Goal: Transaction & Acquisition: Purchase product/service

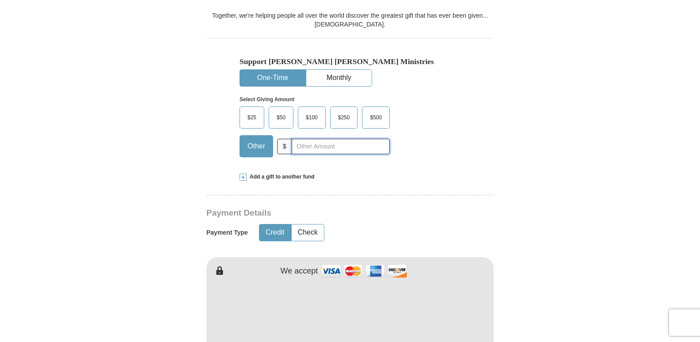
click at [338, 139] on input "text" at bounding box center [341, 146] width 98 height 15
click at [255, 111] on span "$25" at bounding box center [252, 117] width 18 height 13
click at [0, 0] on input "$25" at bounding box center [0, 0] width 0 height 0
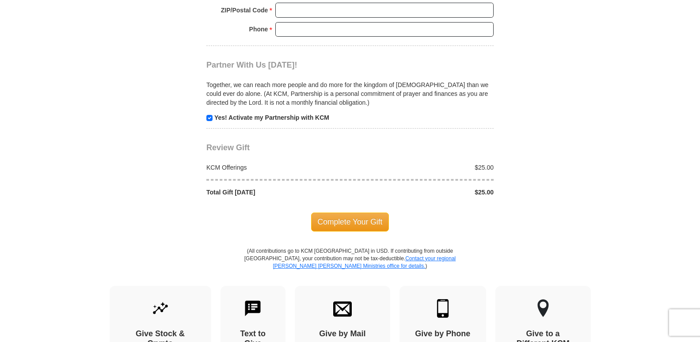
scroll to position [866, 0]
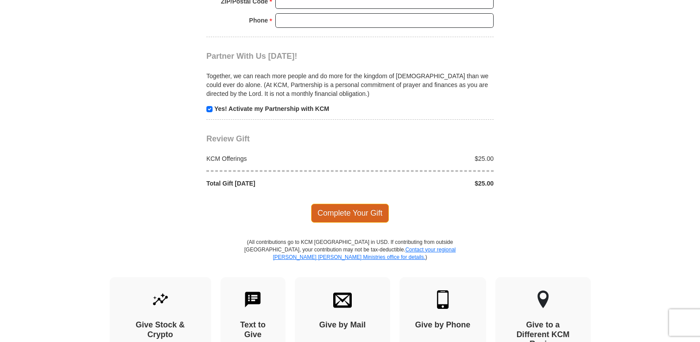
click at [351, 204] on span "Complete Your Gift" at bounding box center [350, 213] width 78 height 19
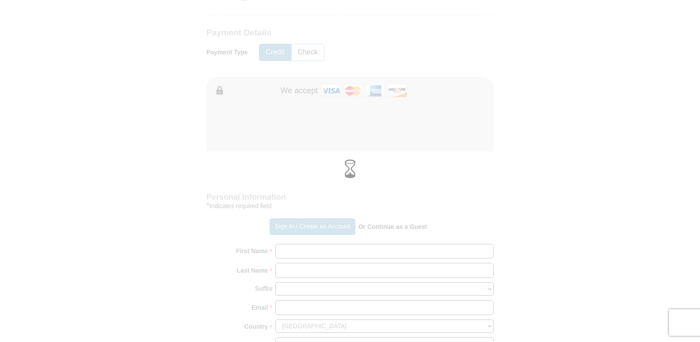
scroll to position [454, 0]
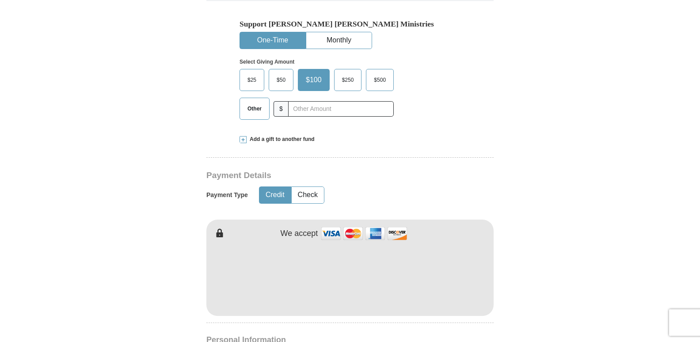
scroll to position [307, 0]
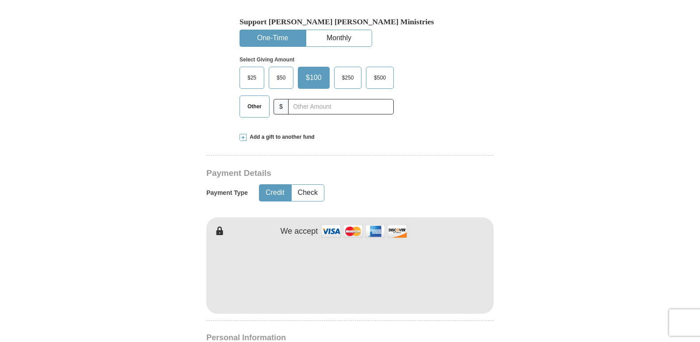
click at [253, 71] on span "$25" at bounding box center [252, 77] width 18 height 13
click at [0, 0] on input "$25" at bounding box center [0, 0] width 0 height 0
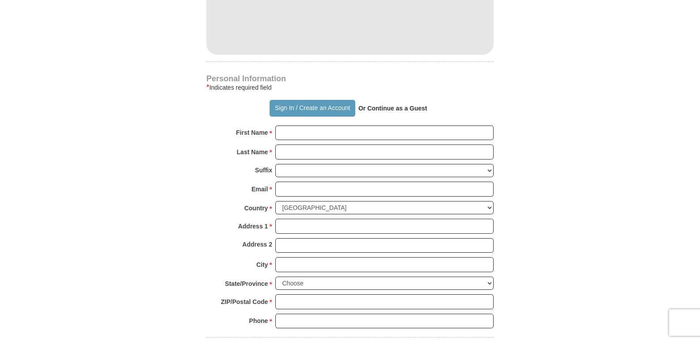
scroll to position [579, 0]
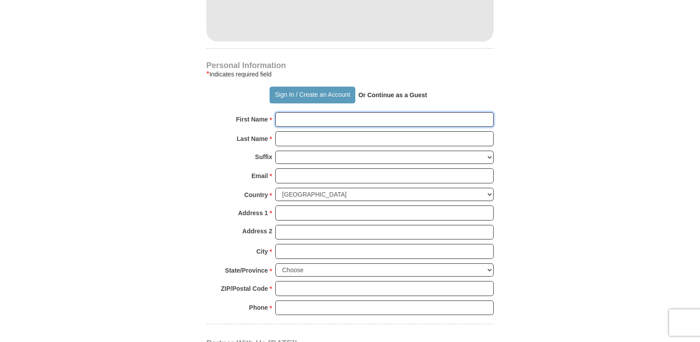
click at [299, 112] on input "First Name *" at bounding box center [384, 119] width 218 height 15
type input "[PERSON_NAME]"
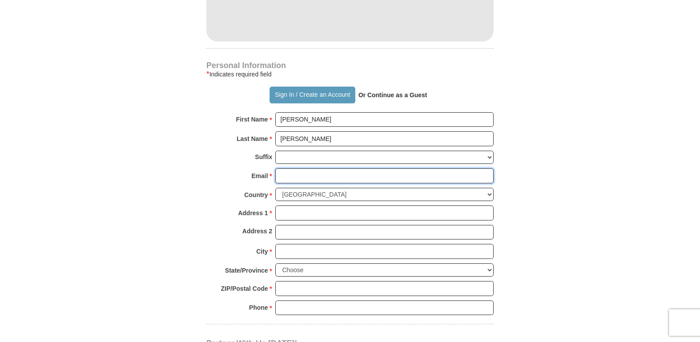
type input "[EMAIL_ADDRESS][DOMAIN_NAME]"
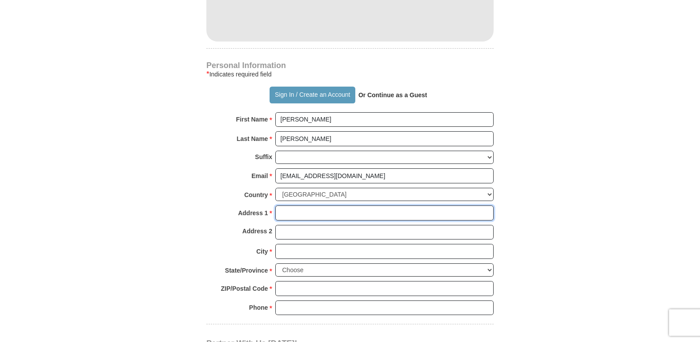
type input "[STREET_ADDRESS][PERSON_NAME]"
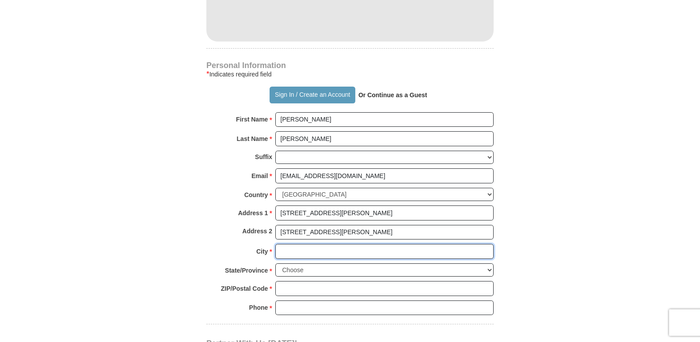
type input "[PERSON_NAME]"
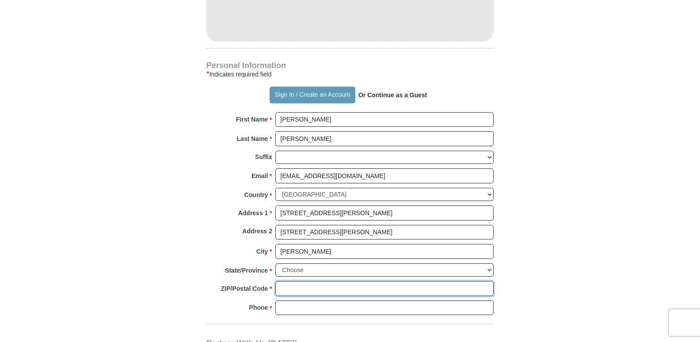
type input "72143"
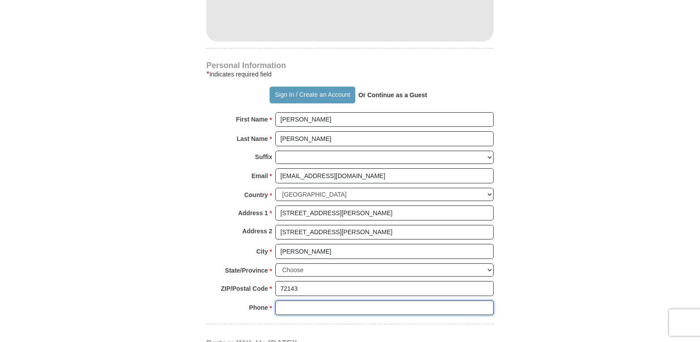
type input "[PHONE_NUMBER]"
drag, startPoint x: 324, startPoint y: 210, endPoint x: 270, endPoint y: 205, distance: 54.2
click at [278, 225] on input "[STREET_ADDRESS][PERSON_NAME]" at bounding box center [384, 232] width 218 height 15
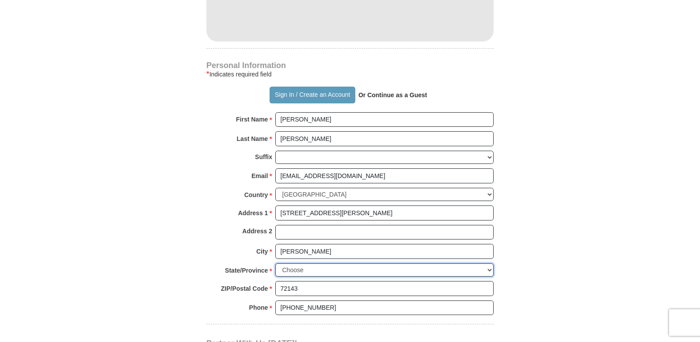
click at [488, 263] on select "Choose [US_STATE] [US_STATE] [US_STATE] [US_STATE] [US_STATE] Armed Forces Amer…" at bounding box center [384, 270] width 218 height 14
select select "AR"
click at [275, 263] on select "Choose [US_STATE] [US_STATE] [US_STATE] [US_STATE] [US_STATE] Armed Forces Amer…" at bounding box center [384, 270] width 218 height 14
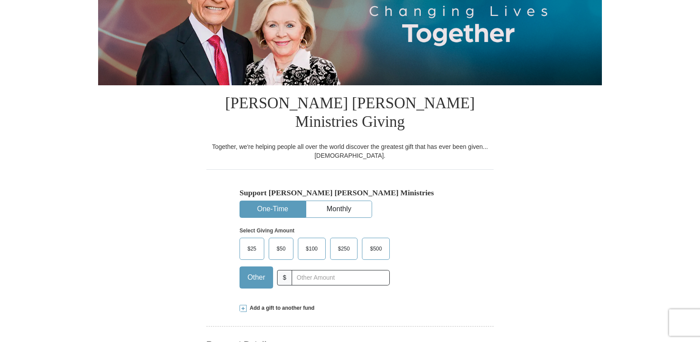
scroll to position [149, 0]
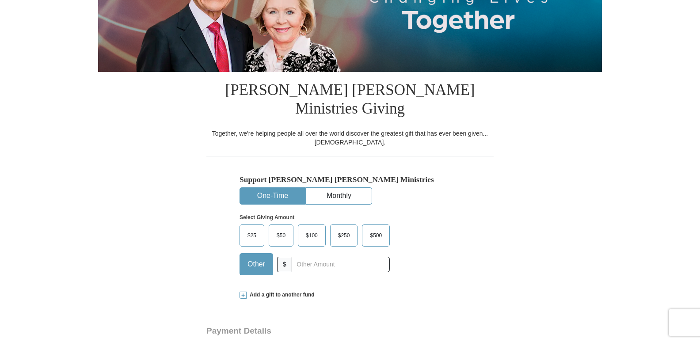
click at [250, 229] on span "$25" at bounding box center [252, 235] width 18 height 13
click at [0, 0] on input "$25" at bounding box center [0, 0] width 0 height 0
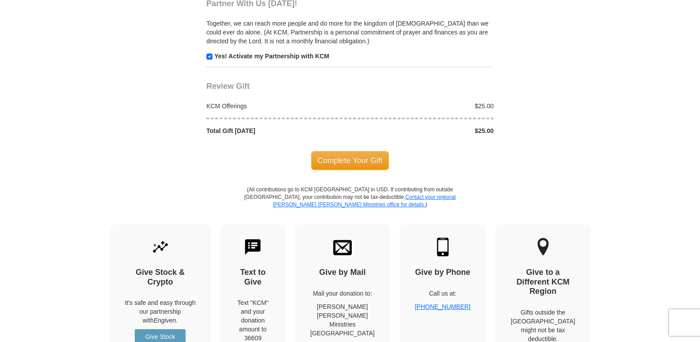
scroll to position [925, 0]
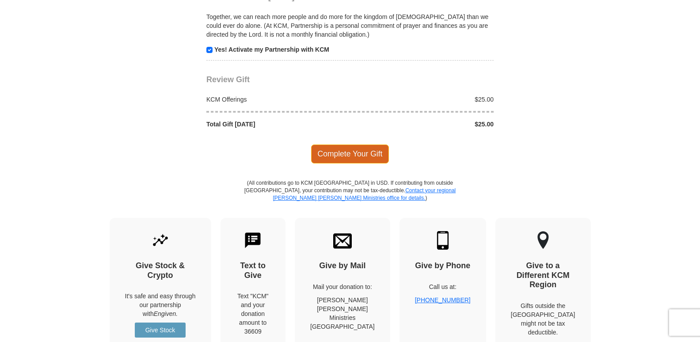
click at [359, 144] on span "Complete Your Gift" at bounding box center [350, 153] width 78 height 19
